Goal: Task Accomplishment & Management: Manage account settings

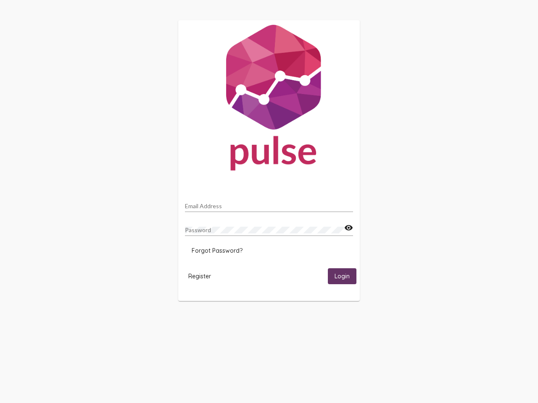
click at [269, 204] on input "Email Address" at bounding box center [269, 206] width 168 height 7
click at [348, 228] on mat-icon "visibility" at bounding box center [348, 228] width 9 height 10
click at [217, 251] on span "Forgot Password?" at bounding box center [217, 251] width 51 height 8
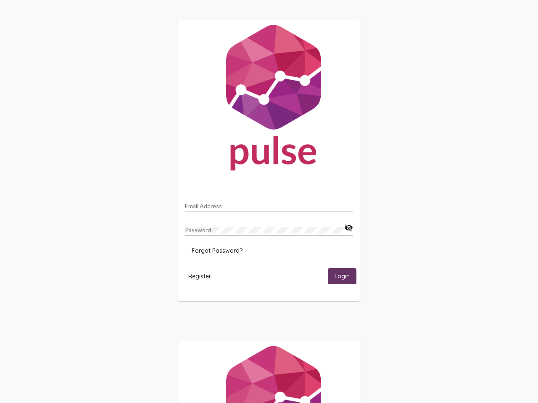
click at [200, 276] on span "Register" at bounding box center [199, 277] width 23 height 8
click at [342, 276] on span "Login" at bounding box center [341, 277] width 15 height 8
